Goal: Register for event/course

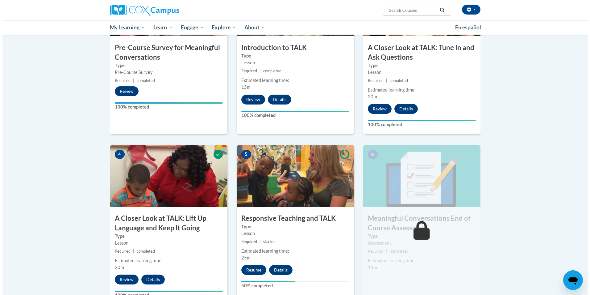
scroll to position [236, 0]
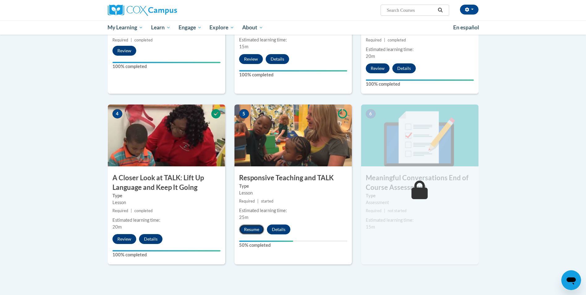
click at [249, 229] on button "Resume" at bounding box center [251, 229] width 25 height 10
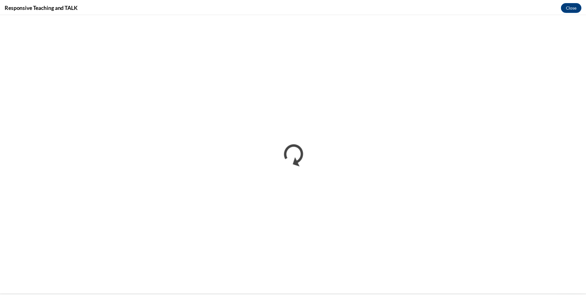
scroll to position [0, 0]
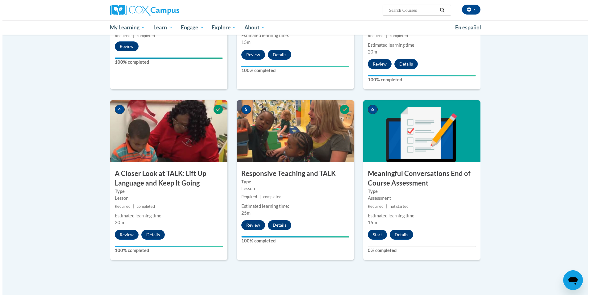
scroll to position [241, 0]
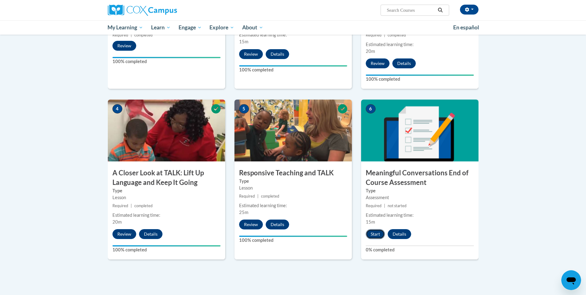
click at [374, 236] on button "Start" at bounding box center [375, 234] width 19 height 10
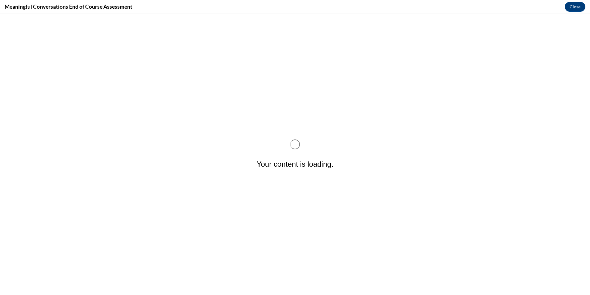
scroll to position [0, 0]
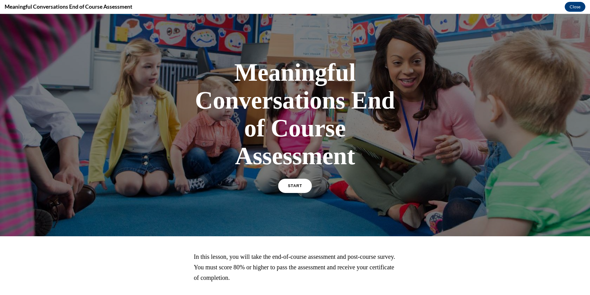
click at [295, 190] on link "START" at bounding box center [295, 185] width 34 height 14
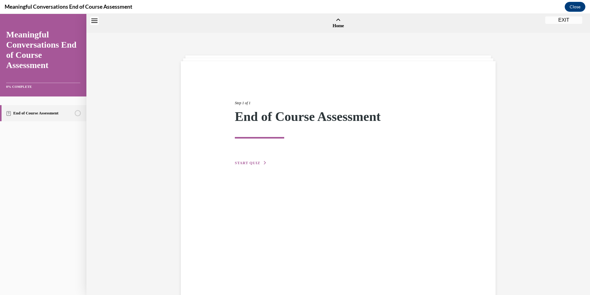
scroll to position [19, 0]
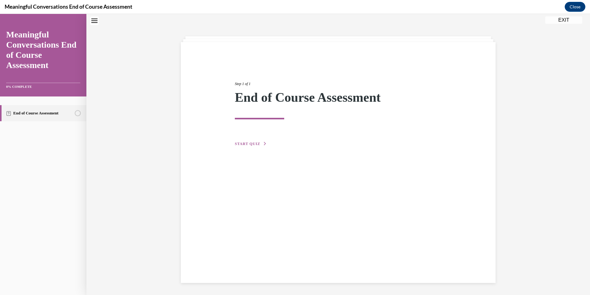
click at [250, 141] on button "START QUIZ" at bounding box center [251, 144] width 32 height 6
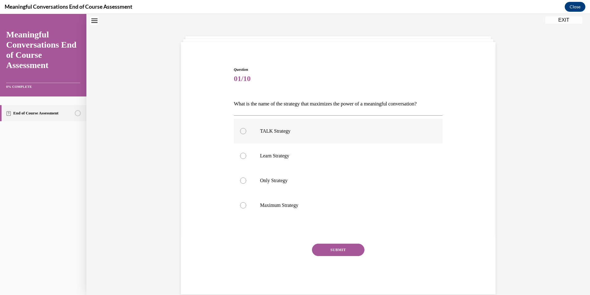
click at [240, 131] on div at bounding box center [243, 131] width 6 height 6
click at [240, 131] on input "TALK Strategy" at bounding box center [243, 131] width 6 height 6
radio input "true"
click at [331, 249] on button "SUBMIT" at bounding box center [338, 249] width 52 height 12
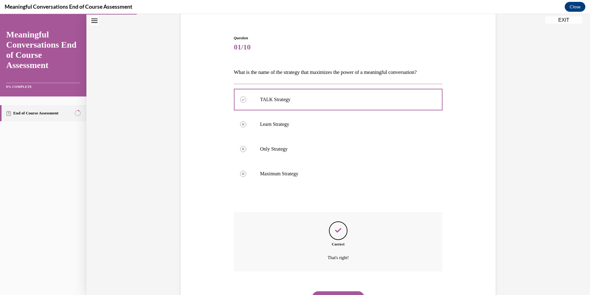
scroll to position [81, 0]
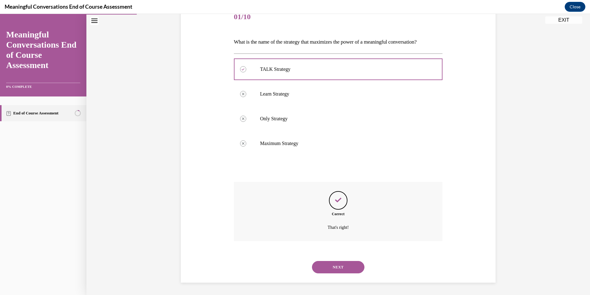
click at [338, 271] on button "NEXT" at bounding box center [338, 267] width 52 height 12
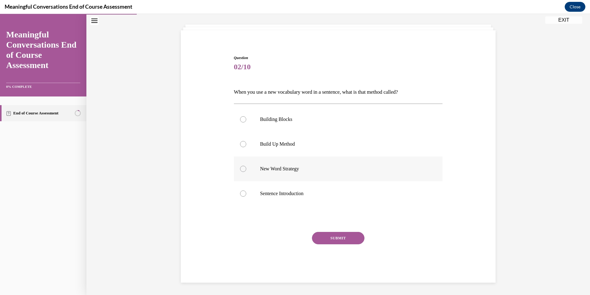
click at [241, 168] on div at bounding box center [243, 168] width 6 height 6
click at [241, 168] on input "New Word Strategy" at bounding box center [243, 168] width 6 height 6
radio input "true"
click at [327, 239] on button "SUBMIT" at bounding box center [338, 238] width 52 height 12
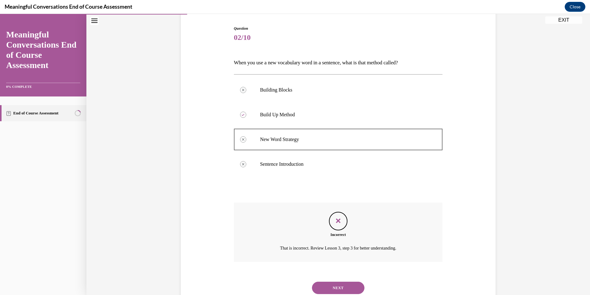
scroll to position [81, 0]
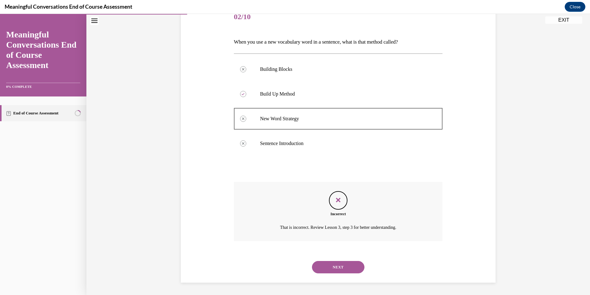
click at [337, 268] on button "NEXT" at bounding box center [338, 267] width 52 height 12
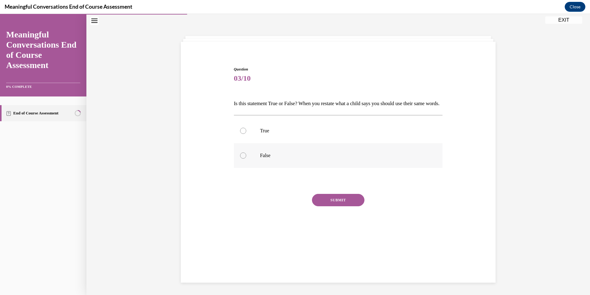
click at [240, 158] on div at bounding box center [243, 155] width 6 height 6
click at [240, 158] on input "False" at bounding box center [243, 155] width 6 height 6
radio input "true"
click at [242, 134] on div at bounding box center [243, 131] width 6 height 6
click at [242, 134] on input "True" at bounding box center [243, 131] width 6 height 6
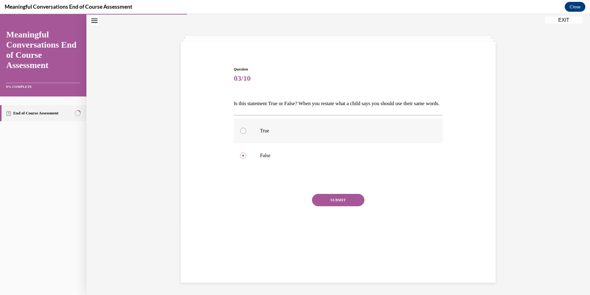
radio input "true"
click at [339, 206] on button "SUBMIT" at bounding box center [338, 200] width 52 height 12
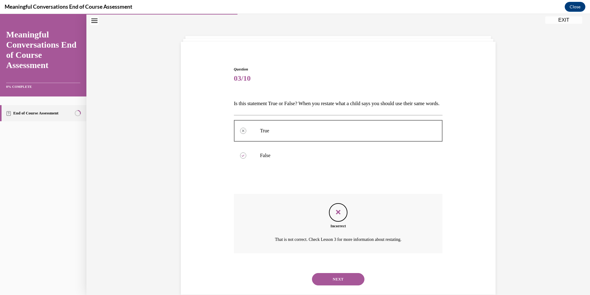
scroll to position [42, 0]
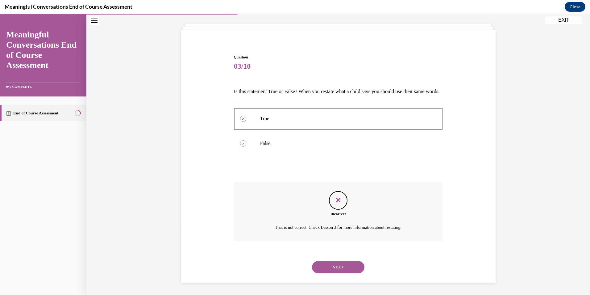
click at [337, 262] on button "NEXT" at bounding box center [338, 267] width 52 height 12
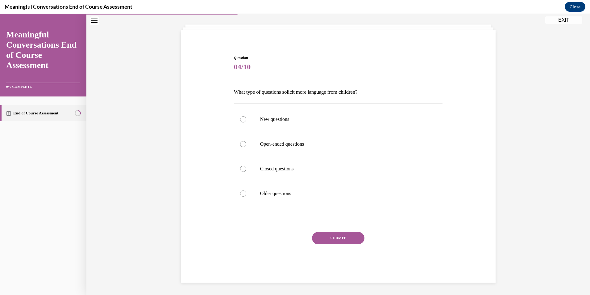
scroll to position [21, 0]
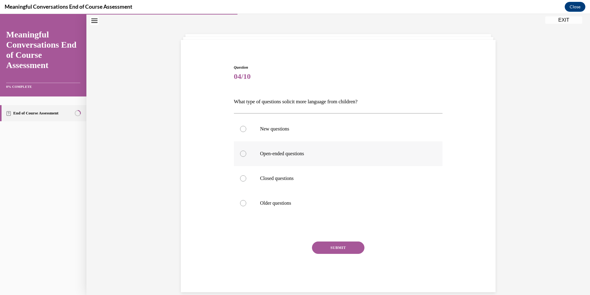
click at [241, 152] on div at bounding box center [243, 153] width 6 height 6
click at [241, 152] on input "Open-ended questions" at bounding box center [243, 153] width 6 height 6
radio input "true"
click at [328, 246] on button "SUBMIT" at bounding box center [338, 247] width 52 height 12
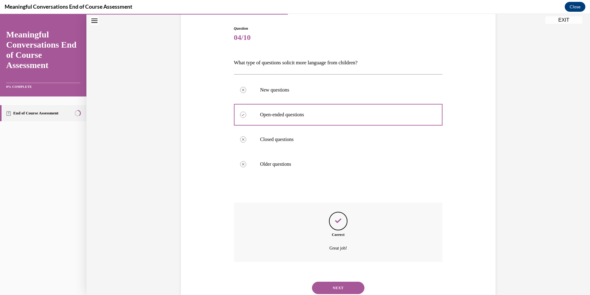
scroll to position [81, 0]
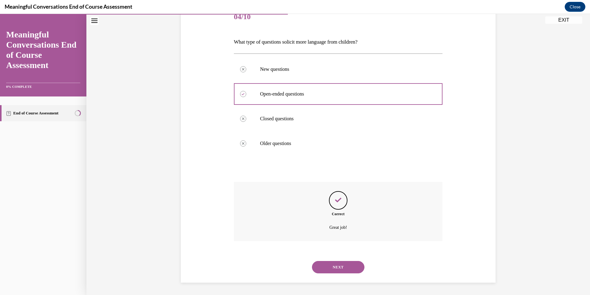
click at [339, 266] on button "NEXT" at bounding box center [338, 267] width 52 height 12
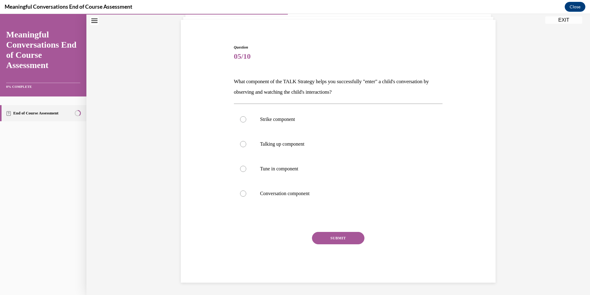
scroll to position [41, 0]
click at [240, 144] on div at bounding box center [243, 144] width 6 height 6
click at [240, 144] on input "Talking up component" at bounding box center [243, 144] width 6 height 6
radio input "true"
click at [330, 241] on button "SUBMIT" at bounding box center [338, 238] width 52 height 12
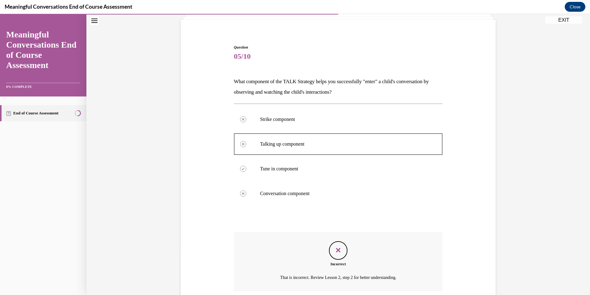
scroll to position [91, 0]
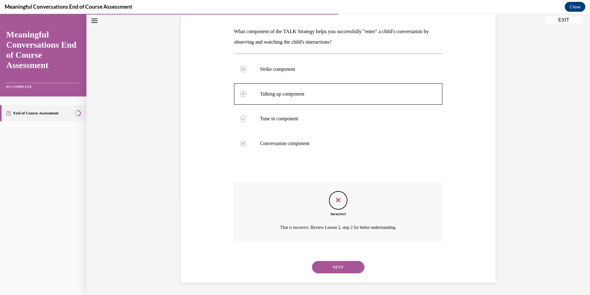
click at [329, 266] on button "NEXT" at bounding box center [338, 267] width 52 height 12
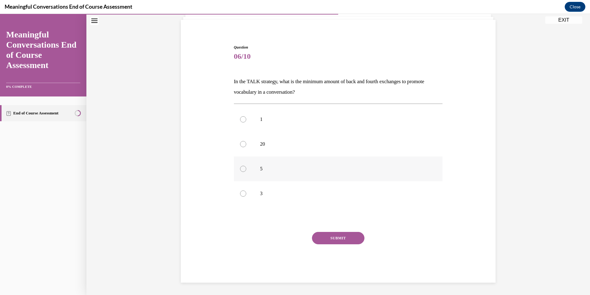
drag, startPoint x: 240, startPoint y: 145, endPoint x: 246, endPoint y: 159, distance: 14.8
click at [240, 145] on div at bounding box center [243, 144] width 6 height 6
click at [240, 145] on input "20" at bounding box center [243, 144] width 6 height 6
radio input "true"
click at [345, 234] on button "SUBMIT" at bounding box center [338, 238] width 52 height 12
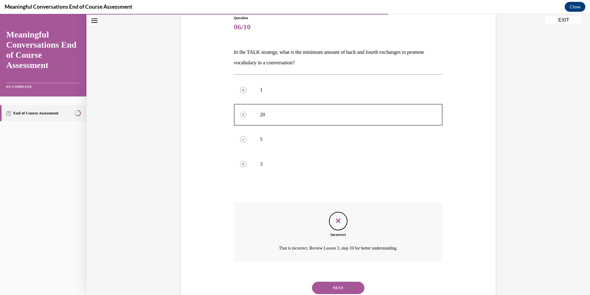
scroll to position [91, 0]
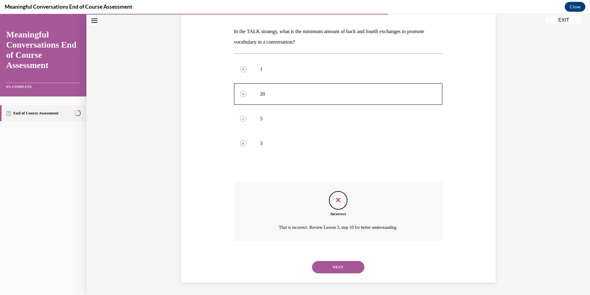
click at [332, 267] on button "NEXT" at bounding box center [338, 267] width 52 height 12
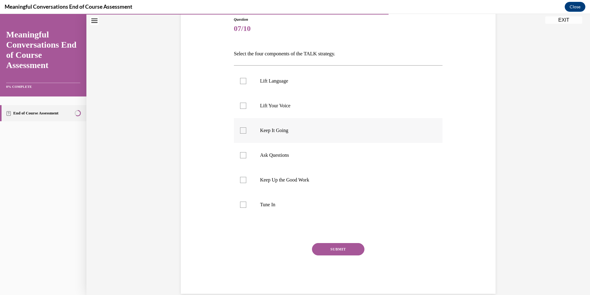
click at [241, 130] on div at bounding box center [243, 130] width 6 height 6
click at [241, 130] on input "Keep It Going" at bounding box center [243, 130] width 6 height 6
checkbox input "true"
click at [241, 155] on div at bounding box center [243, 155] width 6 height 6
click at [241, 155] on input "Ask Questions" at bounding box center [243, 155] width 6 height 6
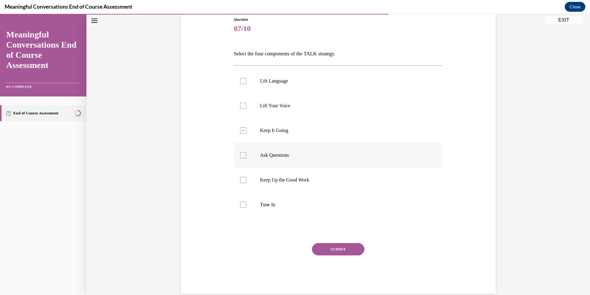
checkbox input "true"
click at [329, 249] on button "SUBMIT" at bounding box center [338, 249] width 52 height 12
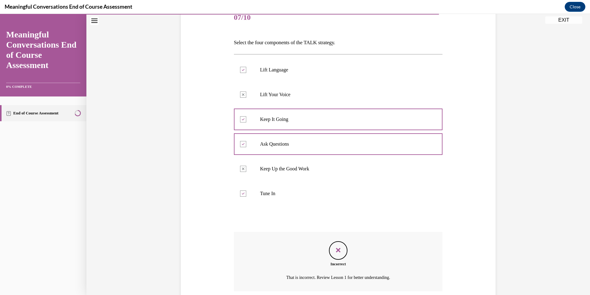
scroll to position [130, 0]
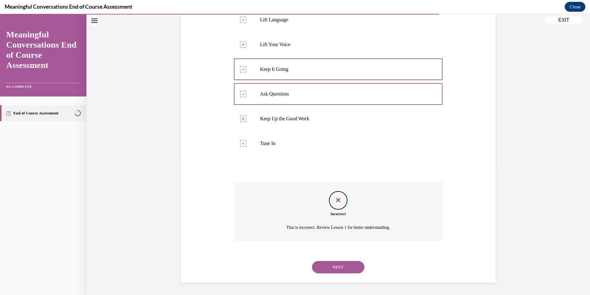
click at [339, 270] on button "NEXT" at bounding box center [338, 267] width 52 height 12
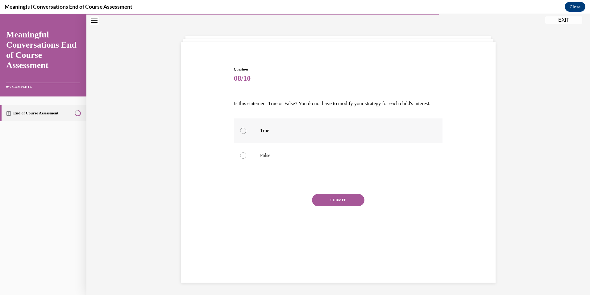
click at [242, 134] on div at bounding box center [243, 131] width 6 height 6
click at [242, 134] on input "True" at bounding box center [243, 131] width 6 height 6
radio input "true"
click at [333, 206] on button "SUBMIT" at bounding box center [338, 200] width 52 height 12
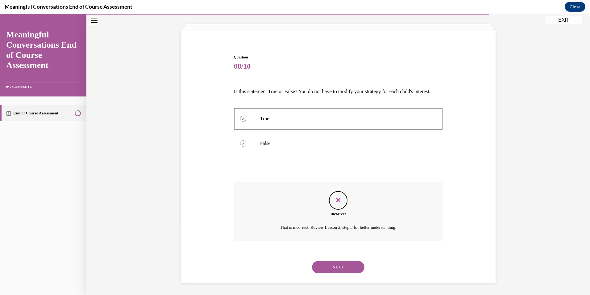
scroll to position [42, 0]
click at [334, 268] on button "NEXT" at bounding box center [338, 267] width 52 height 12
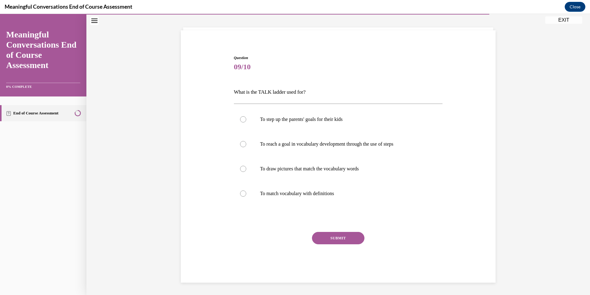
scroll to position [21, 0]
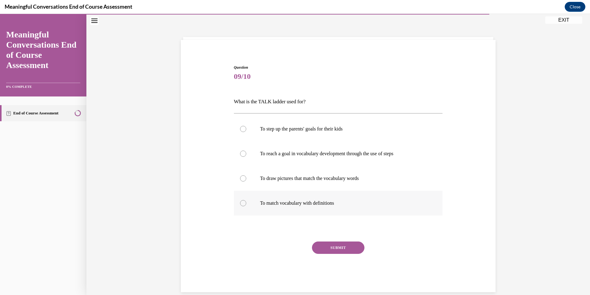
click at [241, 203] on div at bounding box center [243, 203] width 6 height 6
click at [241, 203] on input "To match vocabulary with definitions" at bounding box center [243, 203] width 6 height 6
radio input "true"
click at [332, 246] on button "SUBMIT" at bounding box center [338, 247] width 52 height 12
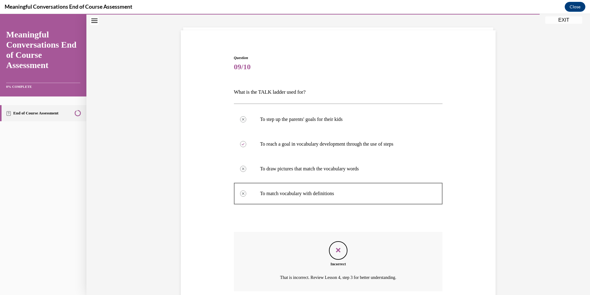
scroll to position [81, 0]
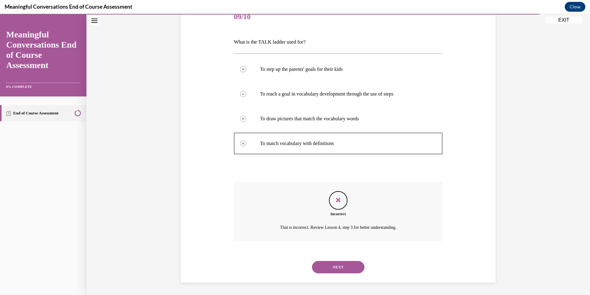
click at [331, 264] on button "NEXT" at bounding box center [338, 267] width 52 height 12
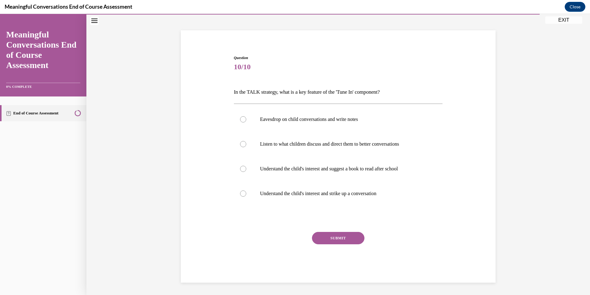
scroll to position [31, 0]
click at [240, 144] on div at bounding box center [243, 144] width 6 height 6
click at [240, 144] on input "Listen to what children discuss and direct them to better conversations" at bounding box center [243, 144] width 6 height 6
radio input "true"
click at [333, 237] on button "SUBMIT" at bounding box center [338, 238] width 52 height 12
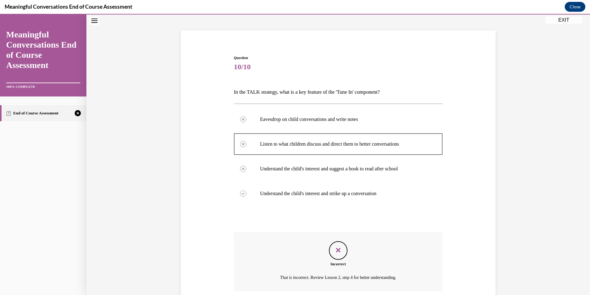
scroll to position [81, 0]
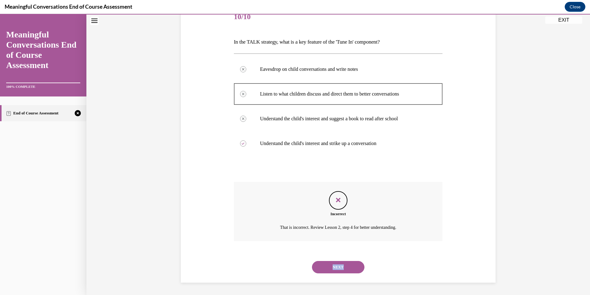
click at [344, 262] on div "NEXT" at bounding box center [338, 266] width 209 height 25
drag, startPoint x: 344, startPoint y: 262, endPoint x: 334, endPoint y: 266, distance: 10.9
click at [334, 266] on button "NEXT" at bounding box center [338, 267] width 52 height 12
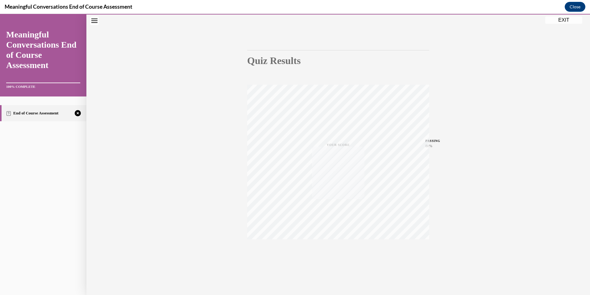
scroll to position [36, 0]
click at [337, 251] on div "TAKE AGAIN" at bounding box center [339, 253] width 22 height 15
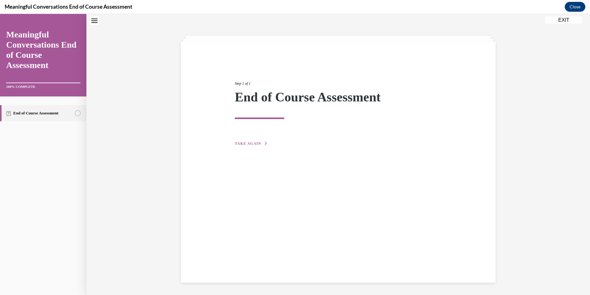
scroll to position [19, 0]
click at [241, 144] on span "TAKE AGAIN" at bounding box center [248, 143] width 26 height 4
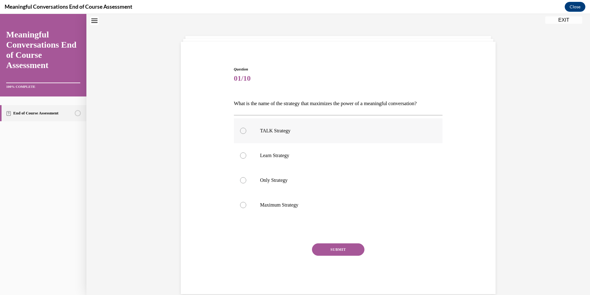
click at [240, 130] on div at bounding box center [243, 131] width 6 height 6
click at [240, 130] on input "TALK Strategy" at bounding box center [243, 131] width 6 height 6
radio input "true"
click at [337, 251] on button "SUBMIT" at bounding box center [338, 249] width 52 height 12
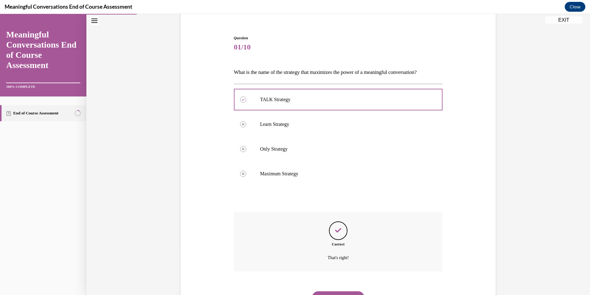
scroll to position [81, 0]
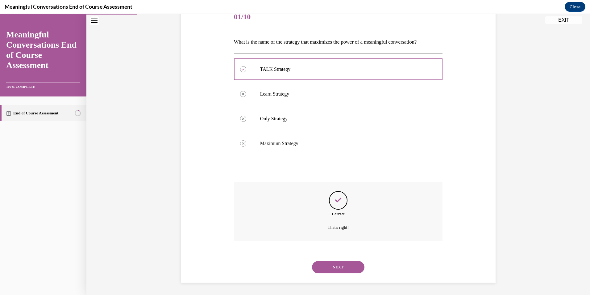
click at [346, 268] on button "NEXT" at bounding box center [338, 267] width 52 height 12
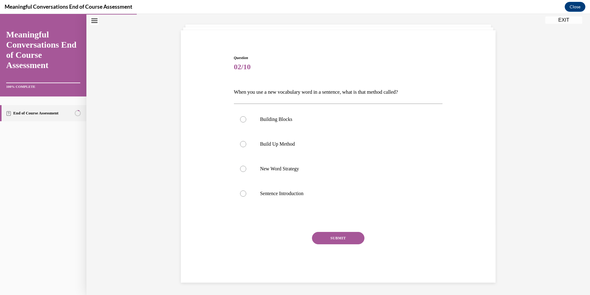
scroll to position [31, 0]
click at [241, 143] on div at bounding box center [243, 144] width 6 height 6
click at [241, 143] on input "Build Up Method" at bounding box center [243, 144] width 6 height 6
radio input "true"
click at [344, 235] on button "SUBMIT" at bounding box center [338, 238] width 52 height 12
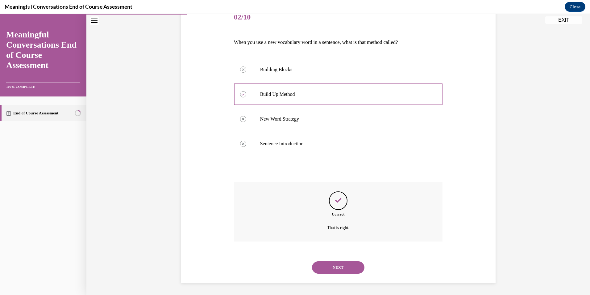
scroll to position [81, 0]
click at [331, 267] on button "NEXT" at bounding box center [338, 267] width 52 height 12
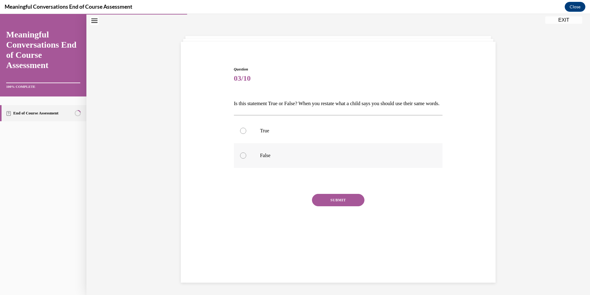
click at [240, 158] on div at bounding box center [243, 155] width 6 height 6
click at [240, 158] on input "False" at bounding box center [243, 155] width 6 height 6
radio input "true"
click at [337, 206] on button "SUBMIT" at bounding box center [338, 200] width 52 height 12
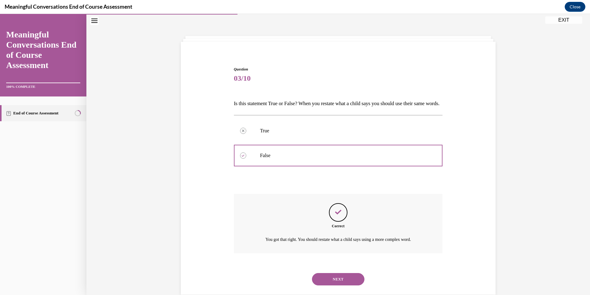
scroll to position [42, 0]
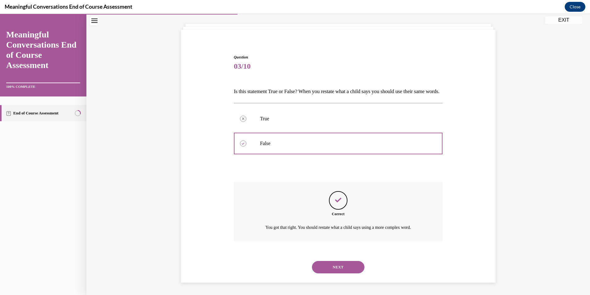
click at [333, 267] on button "NEXT" at bounding box center [338, 267] width 52 height 12
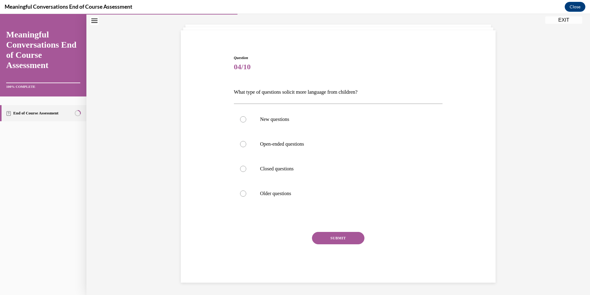
scroll to position [21, 0]
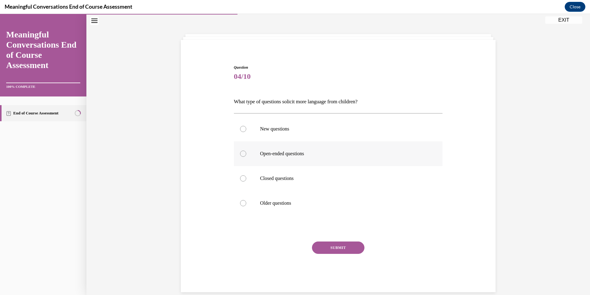
click at [240, 153] on div at bounding box center [243, 153] width 6 height 6
click at [240, 153] on input "Open-ended questions" at bounding box center [243, 153] width 6 height 6
radio input "true"
click at [341, 247] on button "SUBMIT" at bounding box center [338, 247] width 52 height 12
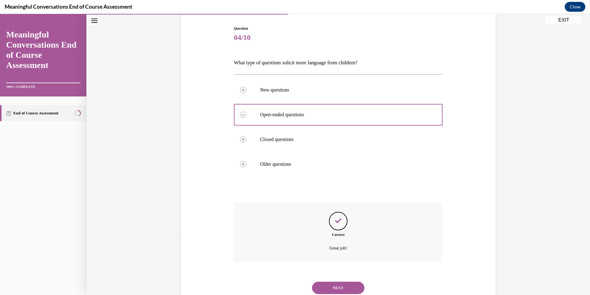
scroll to position [81, 0]
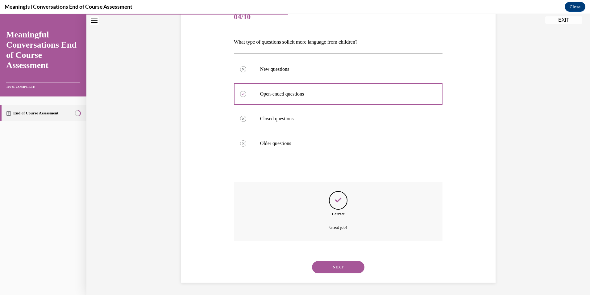
drag, startPoint x: 329, startPoint y: 268, endPoint x: 316, endPoint y: 250, distance: 21.7
click at [329, 267] on button "NEXT" at bounding box center [338, 267] width 52 height 12
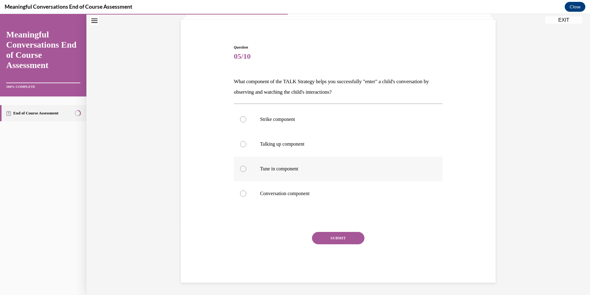
drag, startPoint x: 239, startPoint y: 169, endPoint x: 245, endPoint y: 175, distance: 8.7
click at [240, 169] on div at bounding box center [243, 168] width 6 height 6
click at [240, 169] on input "Tune in component" at bounding box center [243, 168] width 6 height 6
radio input "true"
click at [339, 238] on button "SUBMIT" at bounding box center [338, 238] width 52 height 12
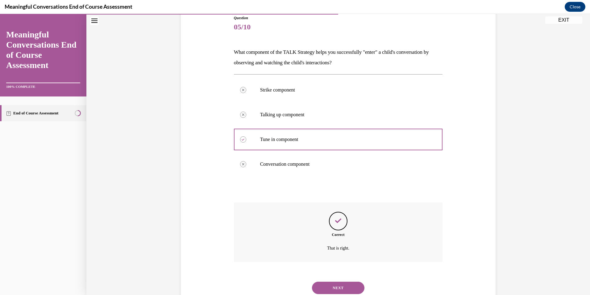
scroll to position [91, 0]
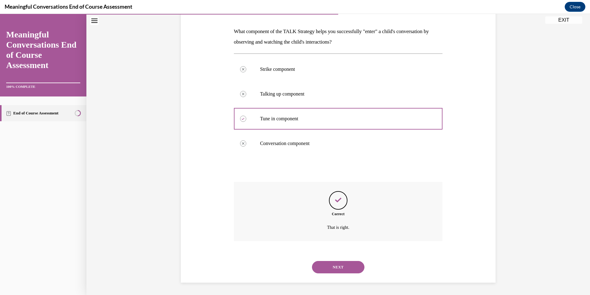
click at [333, 264] on button "NEXT" at bounding box center [338, 267] width 52 height 12
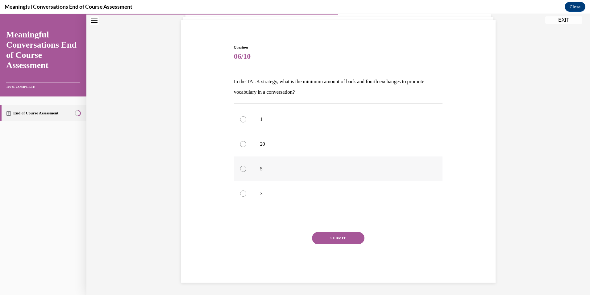
click at [242, 167] on div at bounding box center [243, 168] width 6 height 6
click at [242, 167] on input "5" at bounding box center [243, 168] width 6 height 6
radio input "true"
click at [323, 237] on button "SUBMIT" at bounding box center [338, 238] width 52 height 12
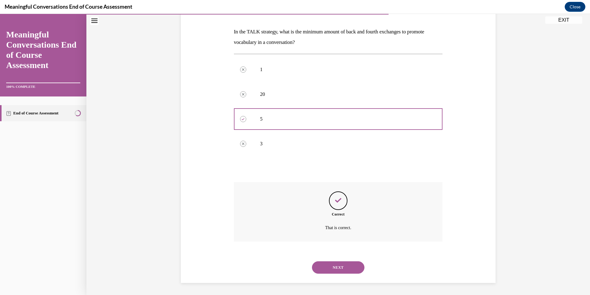
scroll to position [91, 0]
click at [330, 265] on button "NEXT" at bounding box center [338, 267] width 52 height 12
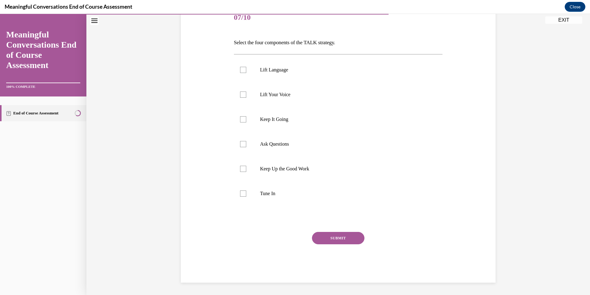
scroll to position [69, 0]
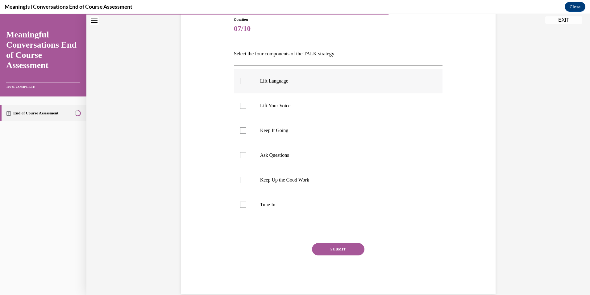
click at [240, 82] on div at bounding box center [243, 81] width 6 height 6
click at [240, 82] on input "Lift Language" at bounding box center [243, 81] width 6 height 6
checkbox input "true"
click at [240, 129] on div at bounding box center [243, 130] width 6 height 6
click at [240, 129] on input "Keep It Going" at bounding box center [243, 130] width 6 height 6
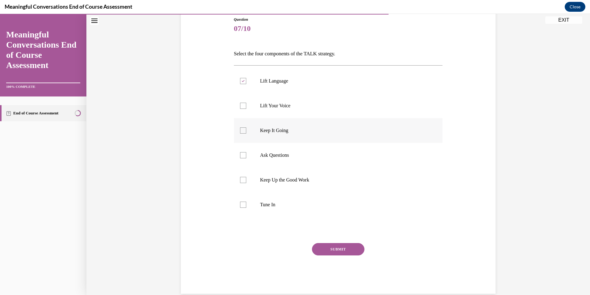
checkbox input "true"
click at [240, 153] on div at bounding box center [243, 155] width 6 height 6
click at [240, 153] on input "Ask Questions" at bounding box center [243, 155] width 6 height 6
checkbox input "true"
click at [241, 206] on div at bounding box center [243, 204] width 6 height 6
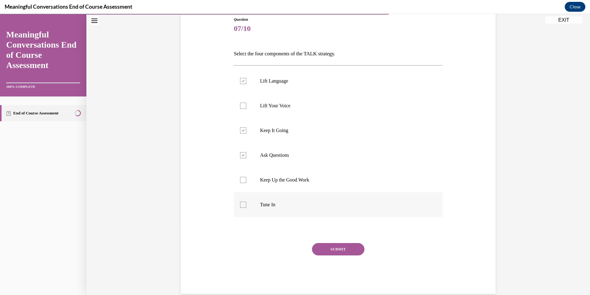
click at [241, 206] on input "Tune In" at bounding box center [243, 204] width 6 height 6
checkbox input "true"
click at [344, 251] on button "SUBMIT" at bounding box center [338, 249] width 52 height 12
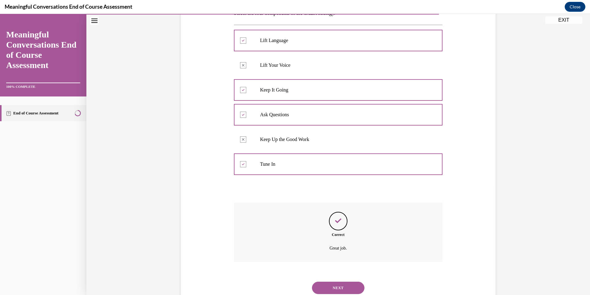
scroll to position [130, 0]
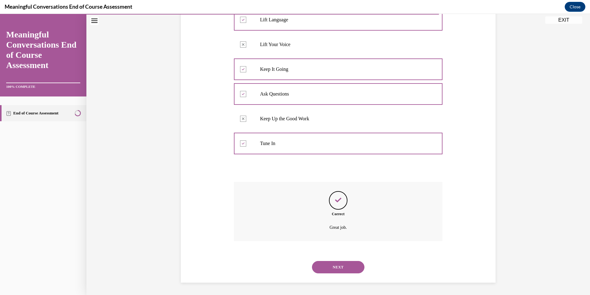
click at [332, 268] on button "NEXT" at bounding box center [338, 267] width 52 height 12
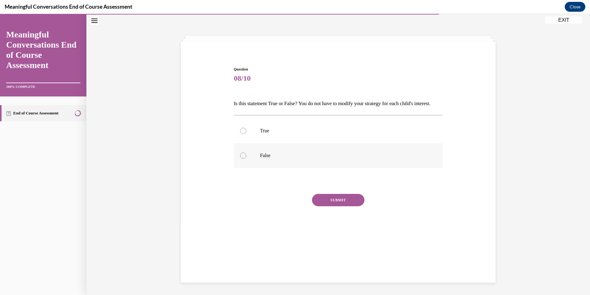
click at [241, 158] on div at bounding box center [243, 155] width 6 height 6
click at [241, 158] on input "False" at bounding box center [243, 155] width 6 height 6
radio input "true"
click at [342, 206] on button "SUBMIT" at bounding box center [338, 200] width 52 height 12
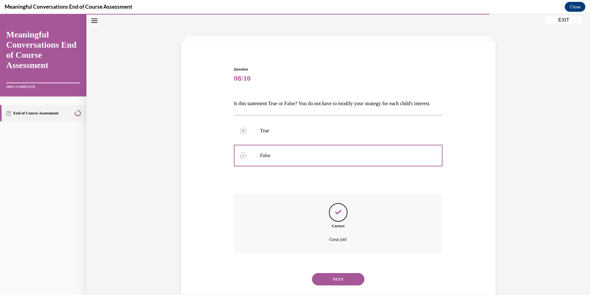
scroll to position [42, 0]
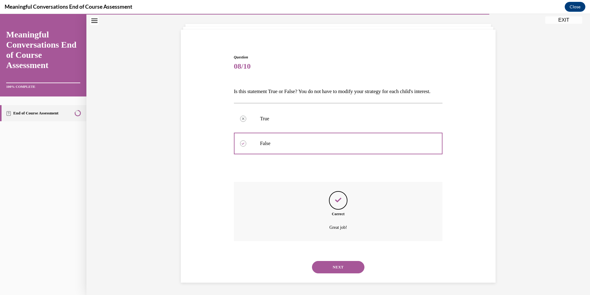
click at [337, 266] on button "NEXT" at bounding box center [338, 267] width 52 height 12
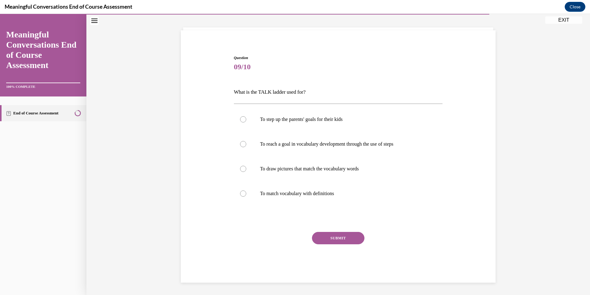
scroll to position [21, 0]
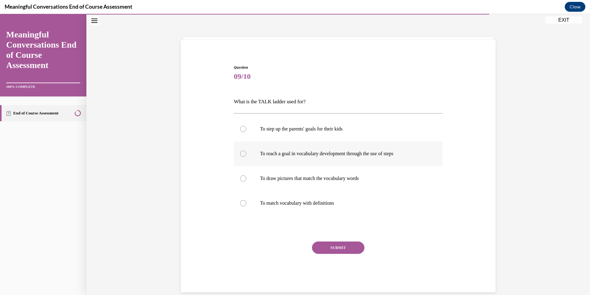
click at [242, 154] on div at bounding box center [243, 153] width 6 height 6
click at [242, 154] on input "To reach a goal in vocabulary development through the use of steps" at bounding box center [243, 153] width 6 height 6
radio input "true"
click at [337, 246] on button "SUBMIT" at bounding box center [338, 247] width 52 height 12
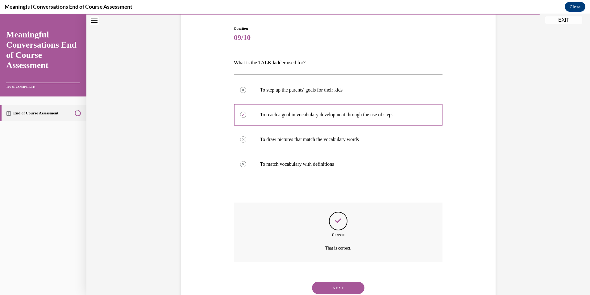
scroll to position [81, 0]
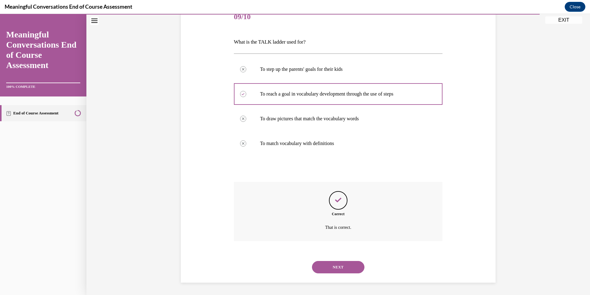
click at [332, 268] on button "NEXT" at bounding box center [338, 267] width 52 height 12
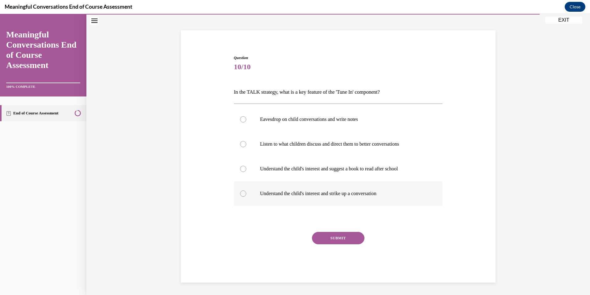
click at [240, 193] on div at bounding box center [243, 193] width 6 height 6
click at [240, 193] on input "Understand the child's interest and strike up a conversation" at bounding box center [243, 193] width 6 height 6
radio input "true"
click at [333, 239] on button "SUBMIT" at bounding box center [338, 238] width 52 height 12
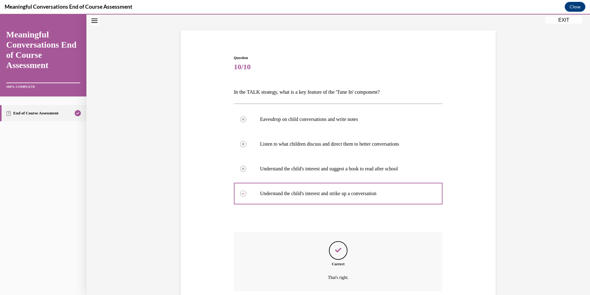
scroll to position [81, 0]
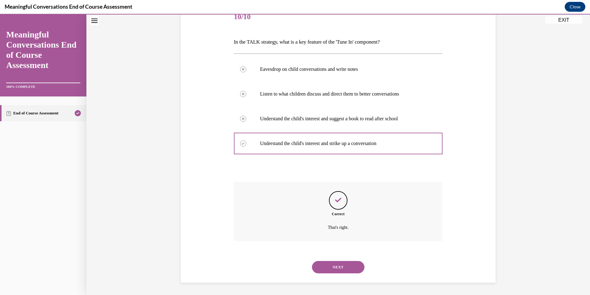
click at [336, 269] on button "NEXT" at bounding box center [338, 267] width 52 height 12
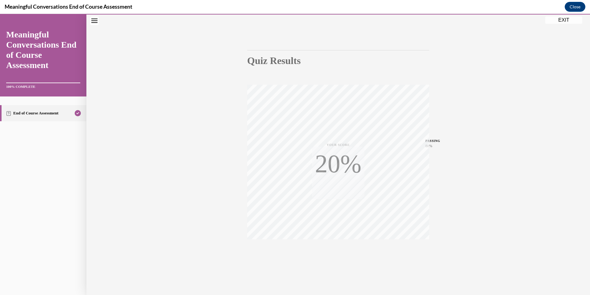
scroll to position [36, 0]
click at [557, 21] on button "EXIT" at bounding box center [564, 19] width 37 height 7
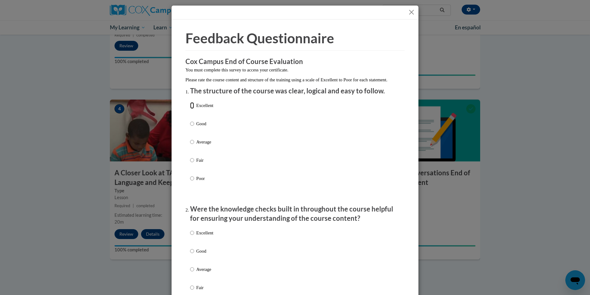
click at [191, 109] on input "Excellent" at bounding box center [192, 105] width 4 height 7
radio input "true"
click at [190, 236] on input "Excellent" at bounding box center [192, 232] width 4 height 7
radio input "true"
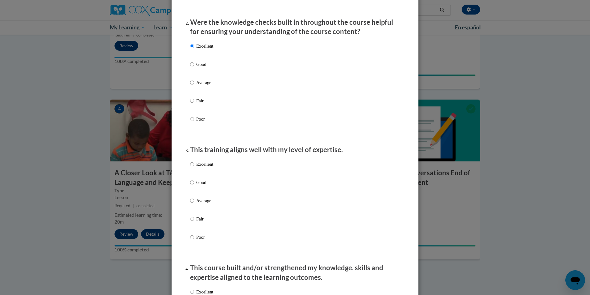
scroll to position [207, 0]
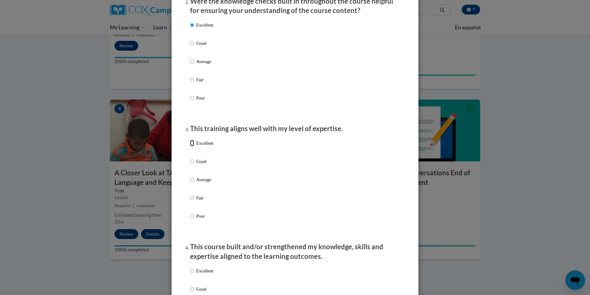
click at [190, 146] on input "Excellent" at bounding box center [192, 143] width 4 height 7
radio input "true"
drag, startPoint x: 191, startPoint y: 276, endPoint x: 194, endPoint y: 270, distance: 6.8
click at [191, 274] on input "Excellent" at bounding box center [192, 270] width 4 height 7
radio input "true"
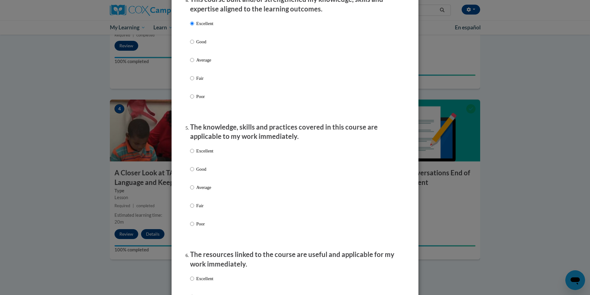
scroll to position [458, 0]
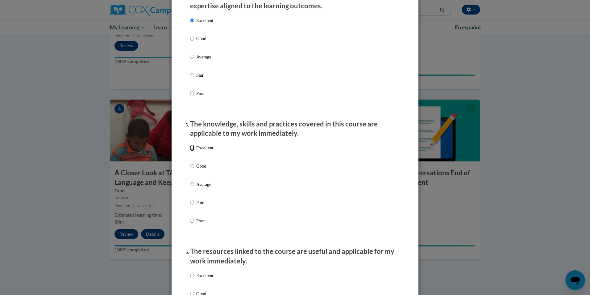
click at [191, 151] on input "Excellent" at bounding box center [192, 147] width 4 height 7
radio input "true"
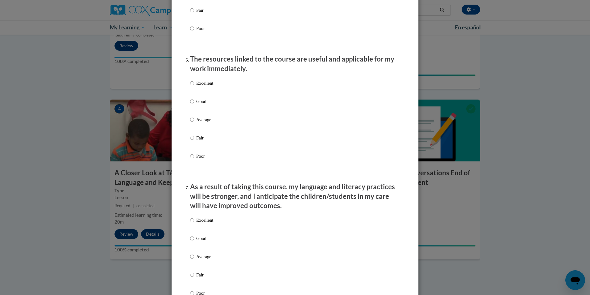
scroll to position [648, 0]
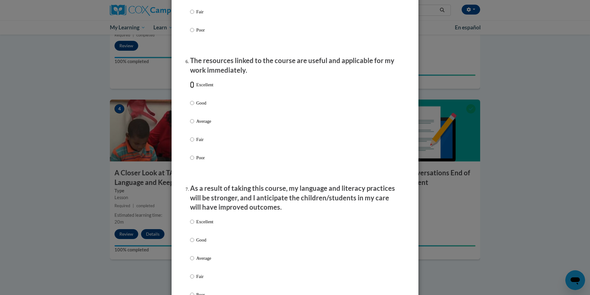
click at [190, 88] on input "Excellent" at bounding box center [192, 84] width 4 height 7
radio input "true"
click at [190, 225] on input "Excellent" at bounding box center [192, 221] width 4 height 7
radio input "true"
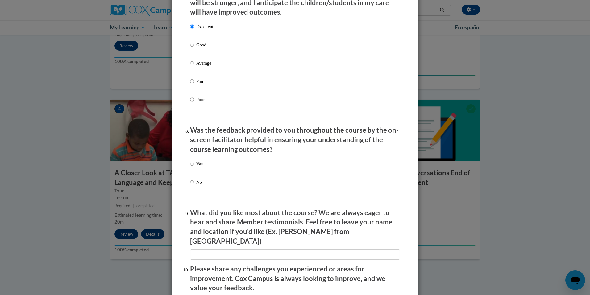
scroll to position [848, 0]
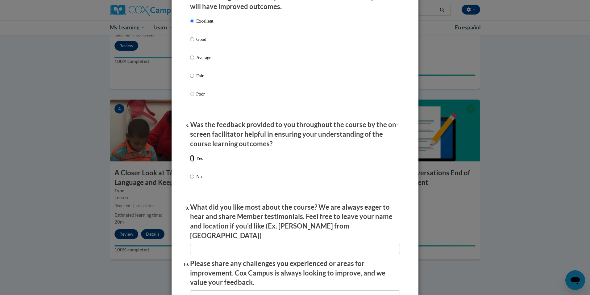
click at [190, 161] on input "Yes" at bounding box center [192, 158] width 4 height 7
radio input "true"
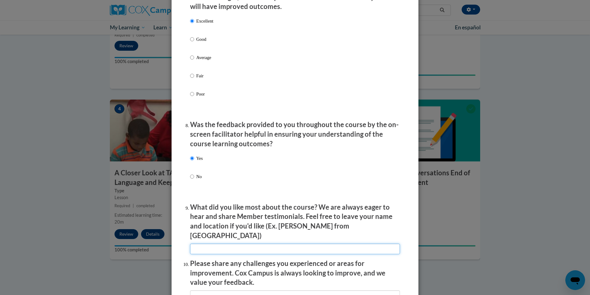
click at [215, 243] on input "textbox" at bounding box center [295, 248] width 210 height 10
type input "self pace"
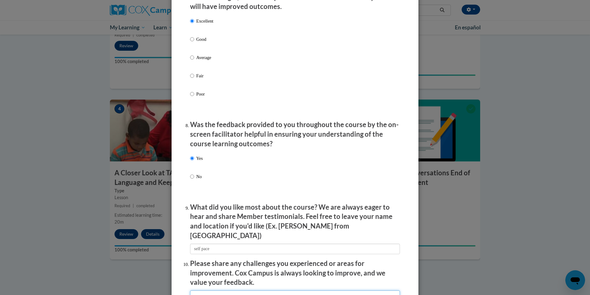
type input "the test"
type input "LEC"
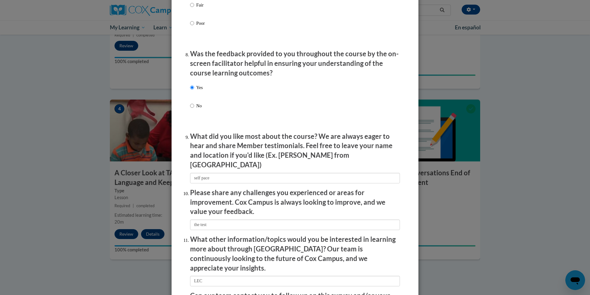
scroll to position [977, 0]
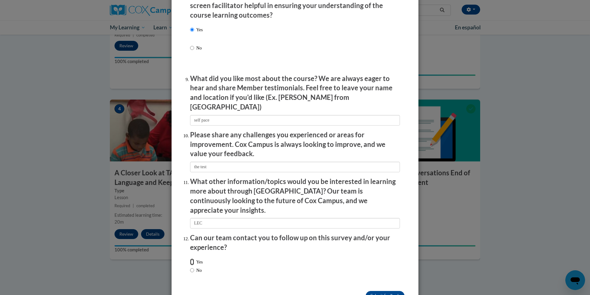
drag, startPoint x: 190, startPoint y: 246, endPoint x: 196, endPoint y: 248, distance: 6.4
click at [191, 258] on input "Yes" at bounding box center [192, 261] width 4 height 7
radio input "true"
click at [388, 291] on input "Submit feedback" at bounding box center [385, 296] width 39 height 10
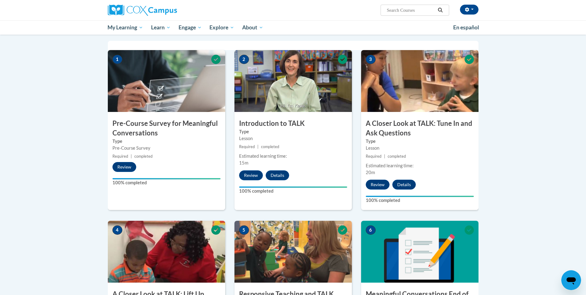
scroll to position [0, 0]
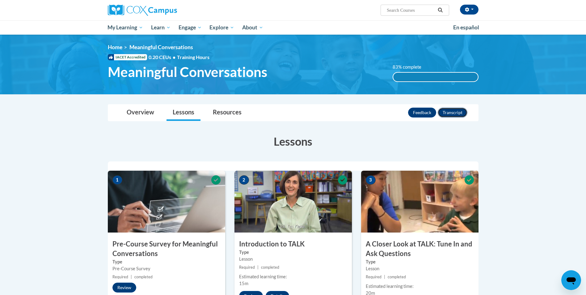
click at [458, 110] on button "Transcript" at bounding box center [452, 112] width 30 height 10
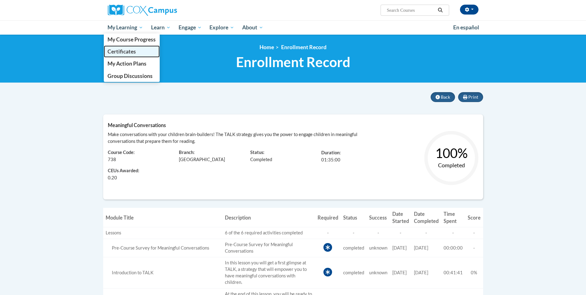
click at [126, 50] on span "Certificates" at bounding box center [121, 51] width 28 height 6
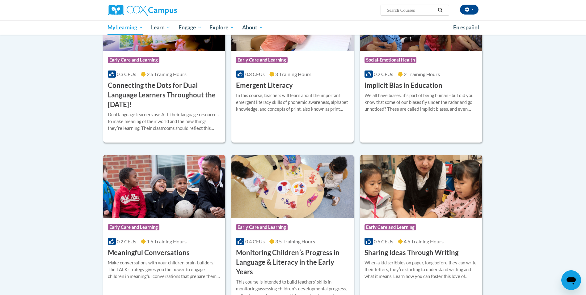
scroll to position [354, 0]
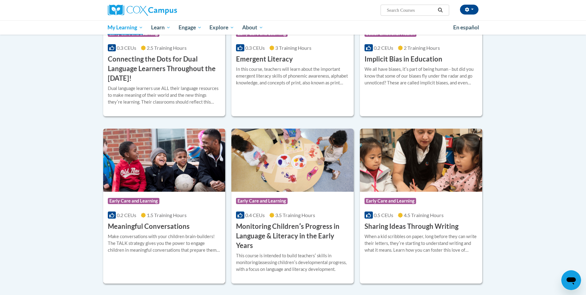
drag, startPoint x: 144, startPoint y: 231, endPoint x: 152, endPoint y: 231, distance: 7.4
click at [145, 232] on div "More Info Open Make conversations with your children brain-builders! The TALK s…" at bounding box center [164, 246] width 122 height 31
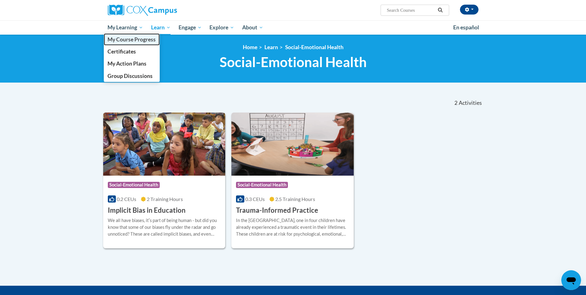
click at [122, 40] on span "My Course Progress" at bounding box center [131, 39] width 48 height 6
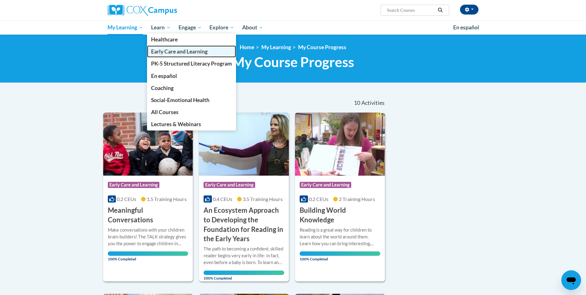
click at [167, 52] on span "Early Care and Learning" at bounding box center [179, 51] width 56 height 6
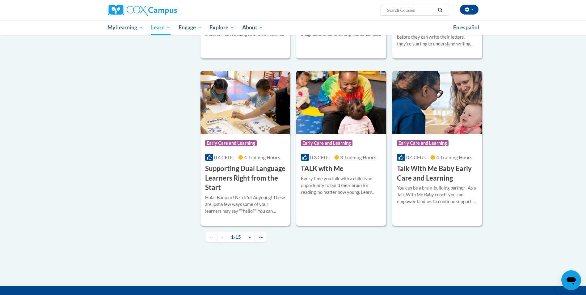
scroll to position [801, 0]
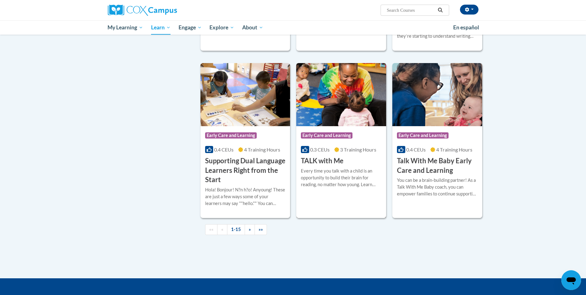
click at [326, 165] on h3 "TALK with Me" at bounding box center [322, 161] width 43 height 10
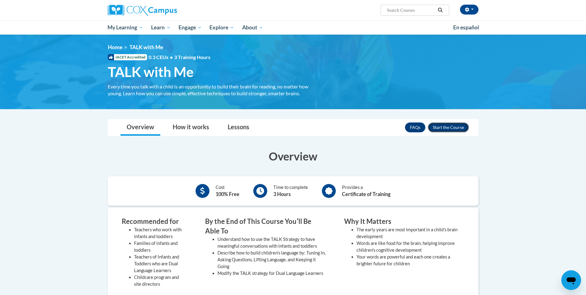
click at [449, 129] on button "Enroll" at bounding box center [448, 127] width 41 height 10
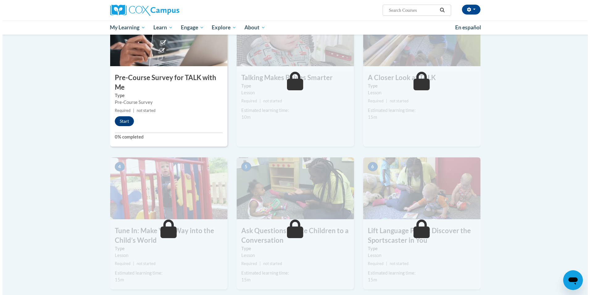
scroll to position [190, 0]
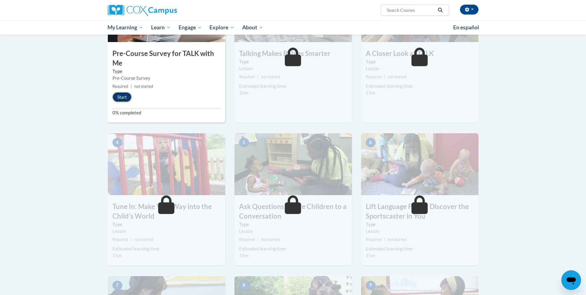
click at [121, 99] on button "Start" at bounding box center [121, 97] width 19 height 10
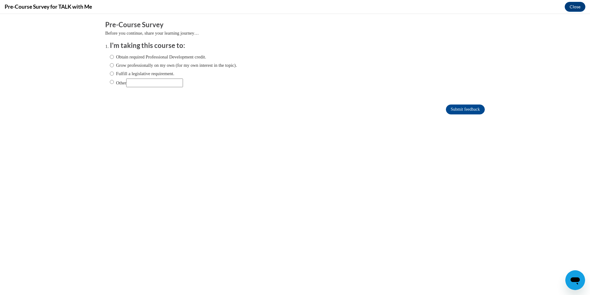
scroll to position [0, 0]
click at [110, 65] on input "Grow professionally on my own (for my own interest in the topic)." at bounding box center [112, 65] width 4 height 7
radio input "true"
click at [464, 106] on input "Submit feedback" at bounding box center [465, 109] width 39 height 10
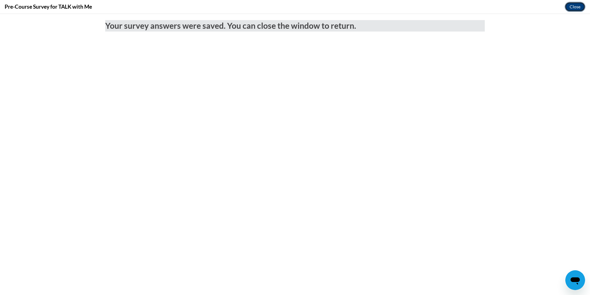
click at [571, 9] on button "Close" at bounding box center [575, 7] width 21 height 10
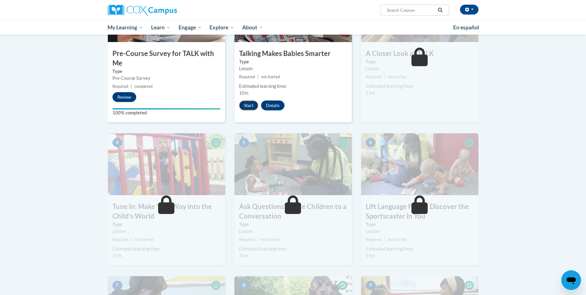
click at [248, 103] on button "Start" at bounding box center [248, 105] width 19 height 10
